Goal: Task Accomplishment & Management: Complete application form

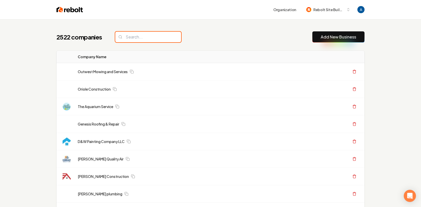
click at [157, 35] on input "search" at bounding box center [148, 37] width 66 height 11
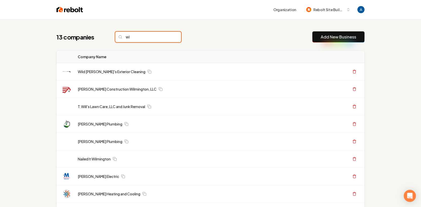
type input "w"
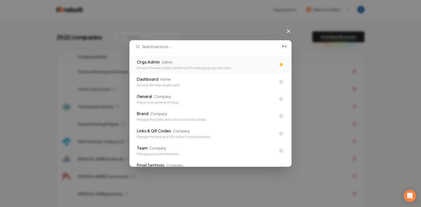
click at [165, 60] on div "Admin" at bounding box center [167, 61] width 11 height 5
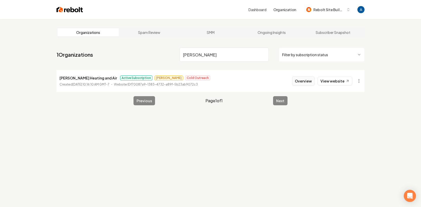
type input "willingham"
click at [304, 80] on button "Overview" at bounding box center [303, 80] width 23 height 9
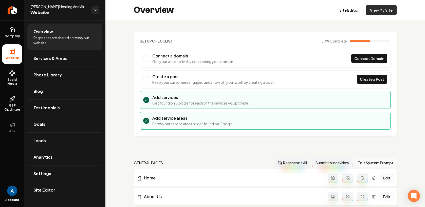
click at [371, 12] on link "View My Site" at bounding box center [381, 10] width 31 height 10
click at [7, 74] on link "Social Media" at bounding box center [12, 78] width 20 height 24
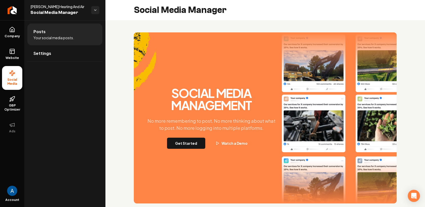
click at [189, 146] on button "Get Started" at bounding box center [186, 143] width 38 height 11
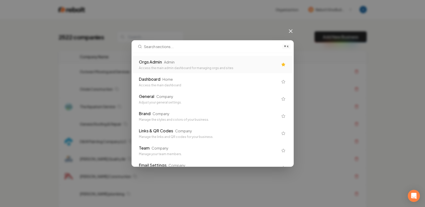
click at [201, 67] on div "Access the main admin dashboard for managing orgs and sites" at bounding box center [208, 68] width 139 height 4
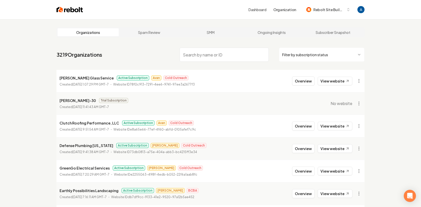
click at [232, 57] on input "search" at bounding box center [223, 55] width 89 height 14
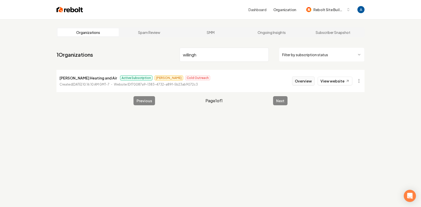
type input "willingh"
click at [300, 83] on button "Overview" at bounding box center [303, 80] width 23 height 9
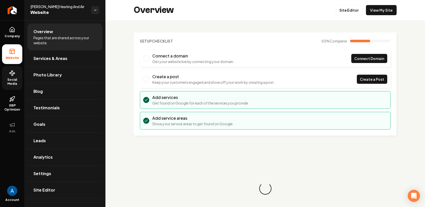
click at [9, 78] on span "Social Media" at bounding box center [12, 82] width 20 height 8
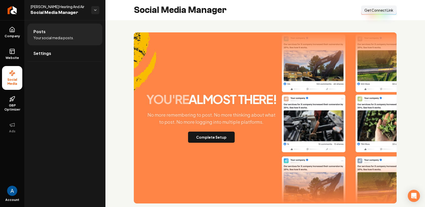
click at [375, 14] on button "Connect Link Get Connect Link" at bounding box center [378, 10] width 35 height 9
click at [376, 11] on span "Get Connect Link" at bounding box center [378, 10] width 29 height 5
click at [12, 33] on link "Company" at bounding box center [12, 33] width 20 height 20
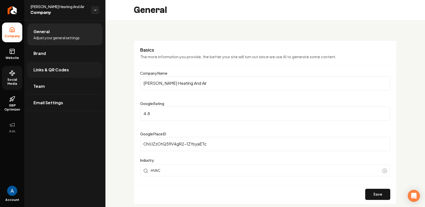
click at [51, 68] on span "Links & QR Codes" at bounding box center [50, 70] width 35 height 6
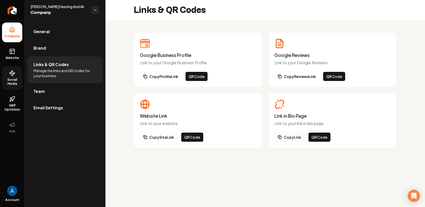
click at [291, 138] on button "Copy Link" at bounding box center [289, 137] width 30 height 9
drag, startPoint x: 12, startPoint y: 52, endPoint x: 24, endPoint y: 50, distance: 12.6
click at [12, 52] on icon at bounding box center [12, 51] width 6 height 6
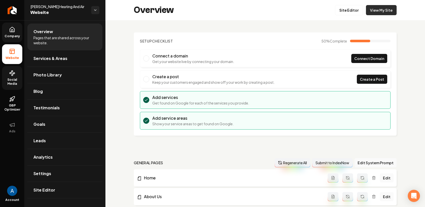
click at [372, 13] on link "View My Site" at bounding box center [381, 10] width 31 height 10
click at [8, 11] on icon "Return to dashboard" at bounding box center [12, 10] width 8 height 8
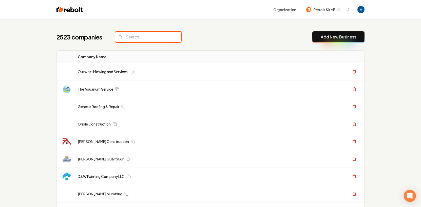
click at [139, 38] on input "search" at bounding box center [148, 37] width 66 height 11
click at [206, 40] on div "2523 companies Add New Business" at bounding box center [210, 36] width 308 height 11
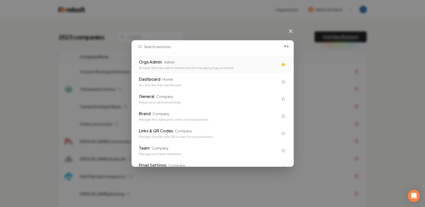
click at [193, 62] on div "Orgs Admin Admin" at bounding box center [208, 62] width 139 height 6
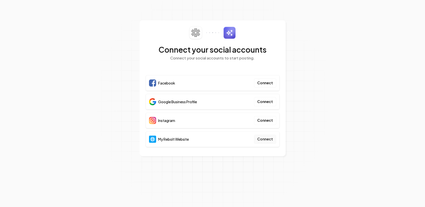
click at [260, 139] on button "Connect" at bounding box center [265, 139] width 22 height 9
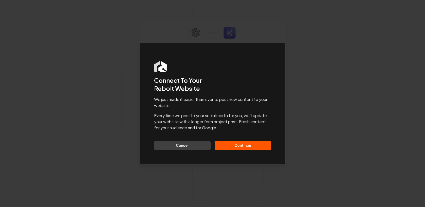
click at [238, 144] on button "Continue" at bounding box center [242, 145] width 56 height 9
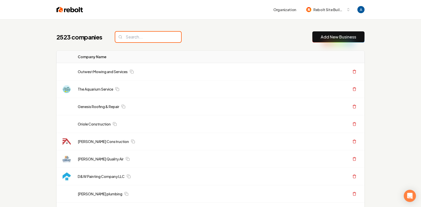
click at [150, 38] on input "search" at bounding box center [148, 37] width 66 height 11
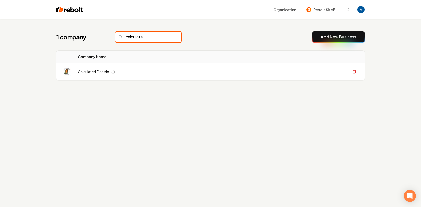
type input "calculated"
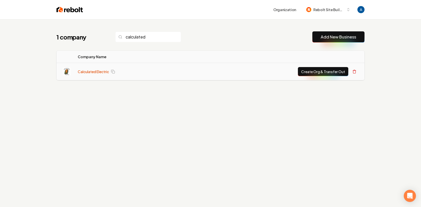
click at [98, 73] on link "Calculated Electric" at bounding box center [93, 71] width 31 height 5
click at [94, 73] on link "Calculated Electric" at bounding box center [93, 71] width 31 height 5
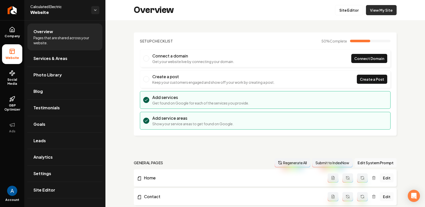
click at [372, 12] on link "View My Site" at bounding box center [381, 10] width 31 height 10
click at [12, 11] on icon "Return to dashboard" at bounding box center [12, 10] width 8 height 8
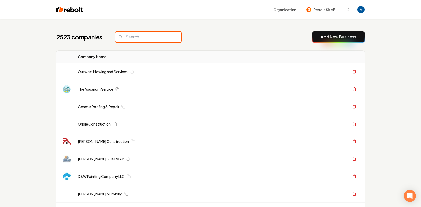
click at [138, 39] on input "search" at bounding box center [148, 37] width 66 height 11
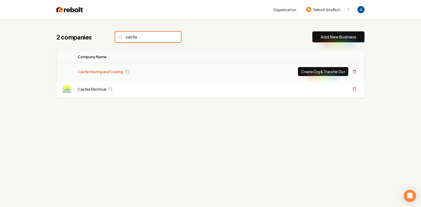
type input "castle"
click at [97, 71] on link "Castle Heating and Cooling" at bounding box center [100, 71] width 45 height 5
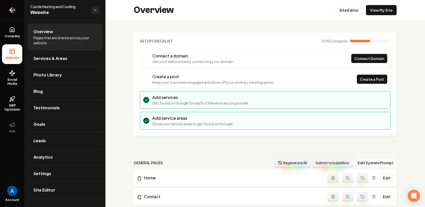
click at [17, 12] on link "Return to dashboard" at bounding box center [12, 10] width 24 height 20
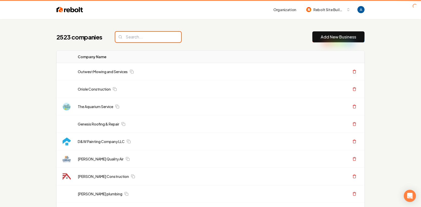
click at [138, 38] on input "search" at bounding box center [148, 37] width 66 height 11
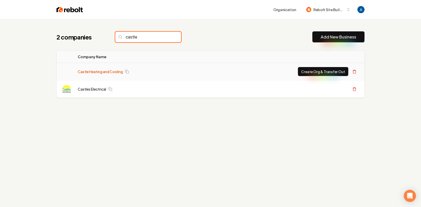
type input "castle"
click at [113, 71] on link "Castle Heating and Cooling" at bounding box center [100, 71] width 45 height 5
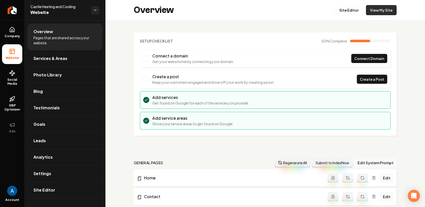
click at [366, 13] on link "View My Site" at bounding box center [381, 10] width 31 height 10
click at [13, 10] on icon "Return to dashboard" at bounding box center [12, 10] width 8 height 8
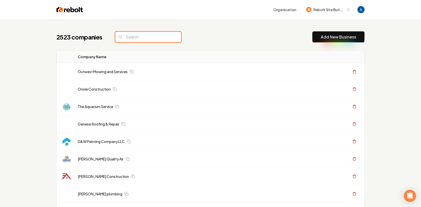
click at [149, 40] on input "search" at bounding box center [148, 37] width 66 height 11
click at [149, 39] on input "search" at bounding box center [148, 37] width 66 height 11
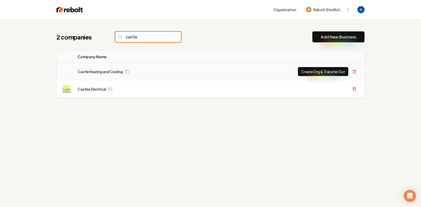
type input "castle"
click at [321, 71] on button "Create Org & Transfer Out" at bounding box center [323, 71] width 50 height 9
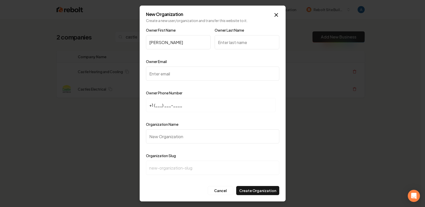
type input "[PERSON_NAME]"
click at [229, 44] on input "Owner Last Name" at bounding box center [246, 42] width 65 height 14
type input "[PERSON_NAME]"
click at [192, 73] on input "Owner Email" at bounding box center [212, 74] width 133 height 14
paste input "[PERSON_NAME][EMAIL_ADDRESS][DOMAIN_NAME]"
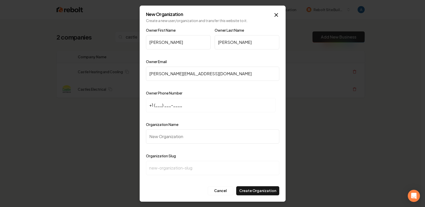
type input "[PERSON_NAME][EMAIL_ADDRESS][DOMAIN_NAME]"
click at [157, 106] on input "+1 (___) ___-____" at bounding box center [211, 105] width 130 height 14
paste input "816) 868-3181"
type input "[PHONE_NUMBER]"
click at [178, 136] on input "Organization Name" at bounding box center [212, 136] width 133 height 14
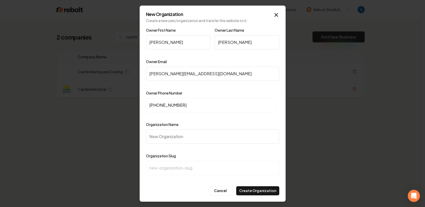
type input "C"
type input "c"
type input "Ca"
type input "ca"
type input "Cas"
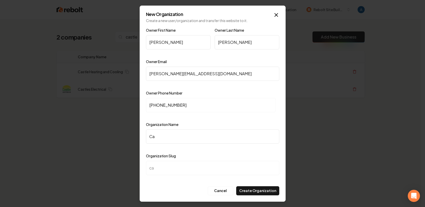
type input "cas"
type input "Cast"
type input "cast"
type input "Castl"
type input "castl"
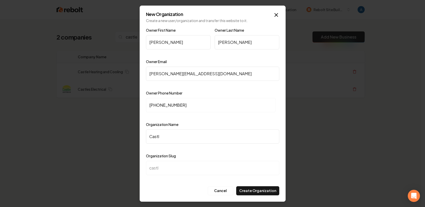
type input "Castle"
type input "castle"
type input "Castle H"
type input "castle-h"
type input "Castle He"
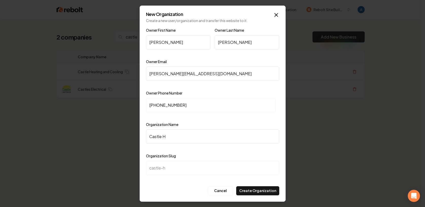
type input "castle-he"
type input "Castle Hea"
type input "castle-hea"
type input "Castle Heat"
type input "castle-heat"
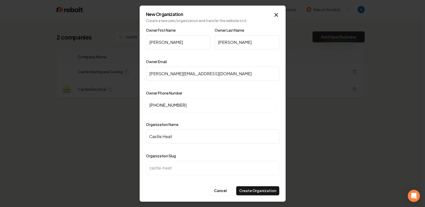
type input "Castle Heati"
type input "castle-heati"
type input "Castle Heatin"
type input "castle-heatin"
type input "Castle Heating"
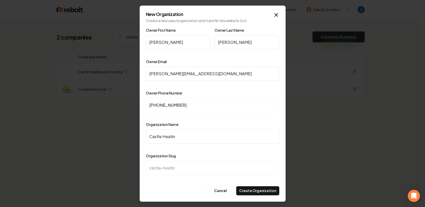
type input "castle-heating"
type input "Castle Heating a"
type input "castle-heating-a"
type input "Castle Heating an"
type input "castle-heating-an"
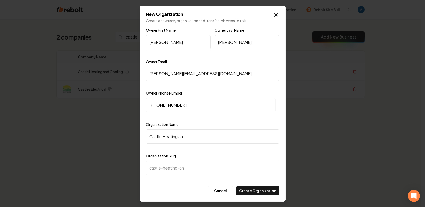
type input "Castle Heating and"
type input "castle-heating-and"
type input "Castle Heating and C"
type input "castle-heating-and-c"
type input "Castle Heating and Co"
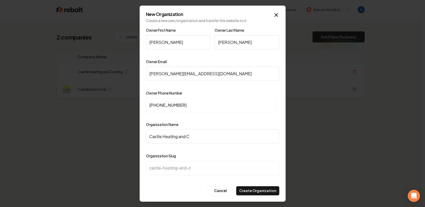
type input "castle-heating-and-co"
type input "Castle Heating and Coo"
type input "castle-heating-and-coo"
type input "Castle Heating and Cool"
type input "castle-heating-and-cool"
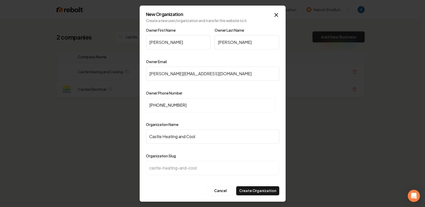
type input "Castle Heating and Cooli"
type input "castle-heating-and-cooli"
type input "Castle Heating and Coolin"
type input "castle-heating-and-coolin"
type input "Castle Heating and Cooling"
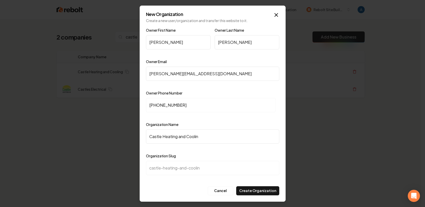
type input "castle-heating-and-cooling"
type input "Castle Heating and Cooling"
click at [250, 185] on form "Owner First Name [PERSON_NAME] Owner Last Name [PERSON_NAME] Owner Email [PERSO…" at bounding box center [212, 111] width 133 height 168
click at [250, 188] on button "Create Organization" at bounding box center [257, 190] width 43 height 9
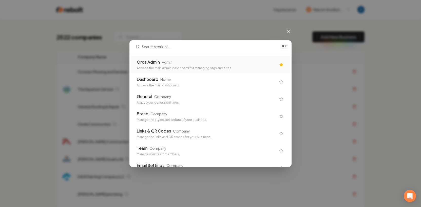
click at [205, 65] on div "Orgs Admin Admin Access the main admin dashboard for managing orgs and sites" at bounding box center [206, 64] width 139 height 11
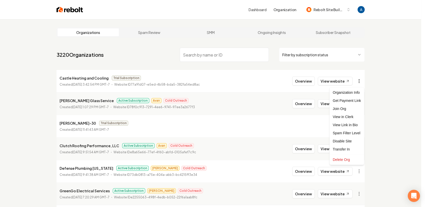
click at [359, 82] on html "Dashboard Organization Rebolt Site Builder Organizations Spam Review SMM Ongoin…" at bounding box center [212, 103] width 425 height 207
click at [350, 100] on div "Get Payment Link" at bounding box center [346, 100] width 32 height 8
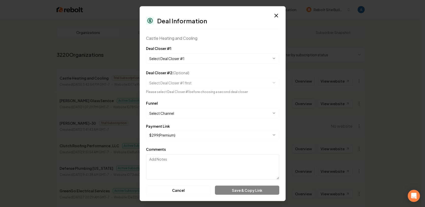
click at [218, 58] on body "Dashboard Organization Rebolt Site Builder Organizations Spam Review SMM Ongoin…" at bounding box center [210, 103] width 421 height 207
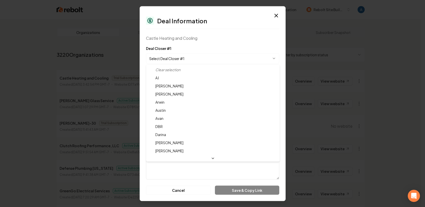
select select "**********"
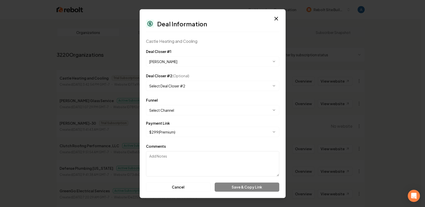
click at [187, 109] on body "Dashboard Organization Rebolt Site Builder Organizations Spam Review SMM Ongoin…" at bounding box center [210, 103] width 421 height 207
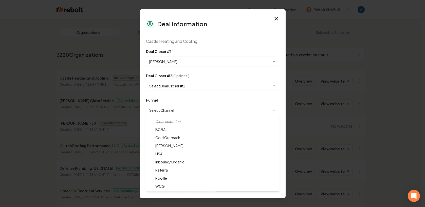
select select "**********"
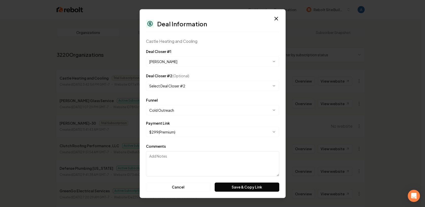
click at [179, 134] on body "Dashboard Organization Rebolt Site Builder Organizations Spam Review SMM Ongoin…" at bounding box center [210, 103] width 421 height 207
click at [236, 188] on button "Save & Copy Link" at bounding box center [246, 186] width 64 height 9
